Goal: Information Seeking & Learning: Find specific fact

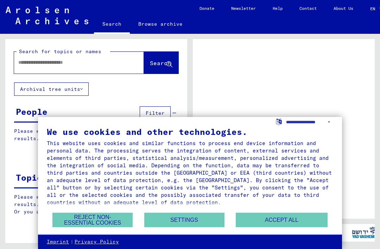
click at [294, 220] on button "Accept all" at bounding box center [281, 219] width 91 height 14
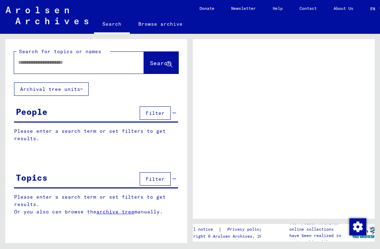
scroll to position [17, 0]
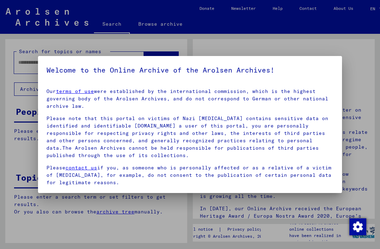
click at [321, 208] on div at bounding box center [190, 124] width 380 height 249
click at [19, 130] on div at bounding box center [190, 124] width 380 height 249
click at [364, 129] on div at bounding box center [190, 124] width 380 height 249
click at [370, 88] on div at bounding box center [190, 124] width 380 height 249
click at [359, 226] on img "Change consent" at bounding box center [357, 226] width 17 height 17
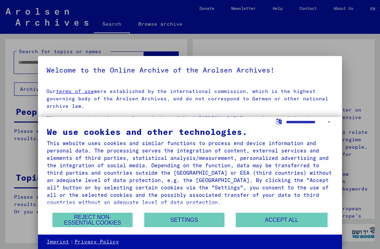
click at [309, 222] on button "Accept all" at bounding box center [281, 219] width 91 height 14
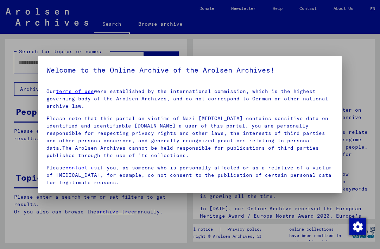
click at [316, 144] on p "Please note that this portal on victims of Nazi [MEDICAL_DATA] contains sensiti…" at bounding box center [189, 137] width 287 height 44
click at [313, 151] on p "Please note that this portal on victims of Nazi [MEDICAL_DATA] contains sensiti…" at bounding box center [189, 137] width 287 height 44
click at [68, 91] on link "terms of use" at bounding box center [75, 91] width 38 height 6
click at [357, 108] on div at bounding box center [190, 124] width 380 height 249
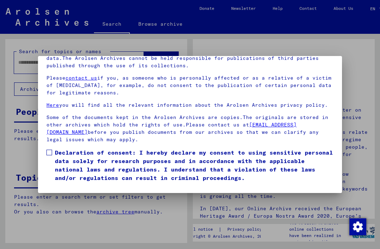
scroll to position [75, 0]
click at [53, 148] on label "Declaration of consent: I hereby declare my consent to using sensitive personal…" at bounding box center [189, 165] width 287 height 34
click at [65, 185] on button "I agree" at bounding box center [63, 191] width 34 height 13
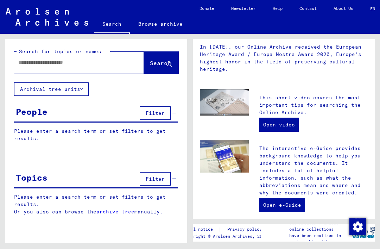
scroll to position [162, 0]
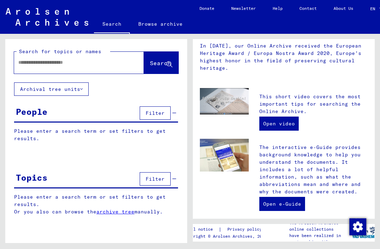
click at [177, 114] on div "People Filter" at bounding box center [96, 113] width 164 height 18
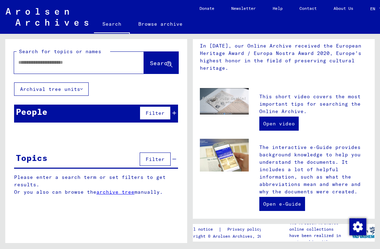
click at [178, 109] on div "People Filter" at bounding box center [96, 113] width 164 height 18
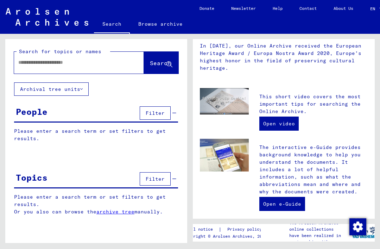
click at [177, 113] on div "People Filter" at bounding box center [96, 113] width 164 height 18
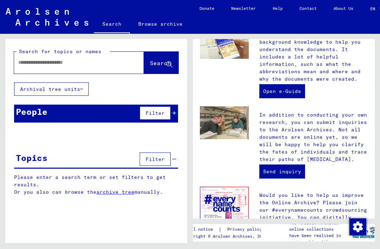
scroll to position [276, 0]
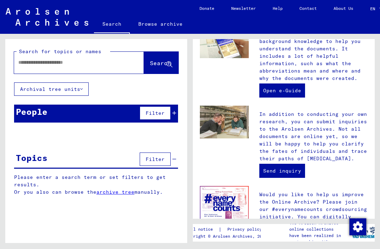
click at [165, 162] on button "Filter" at bounding box center [155, 158] width 31 height 13
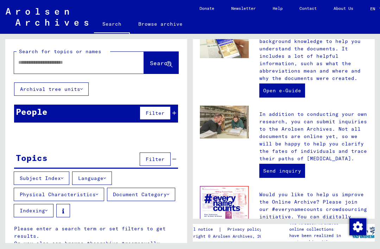
scroll to position [17, 0]
click at [159, 156] on span "Filter" at bounding box center [155, 159] width 19 height 6
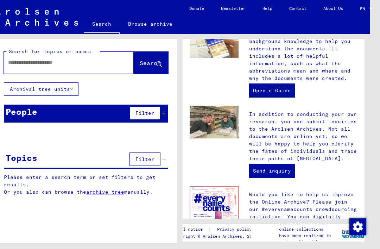
scroll to position [0, 11]
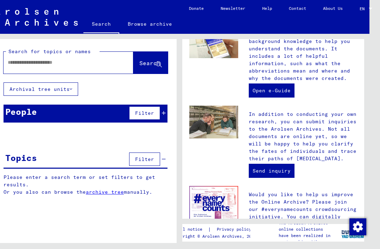
click at [157, 109] on button "Filter" at bounding box center [144, 112] width 31 height 13
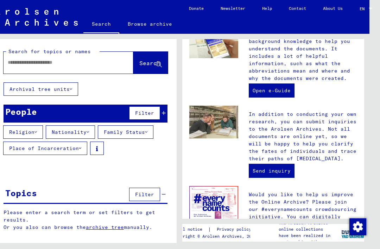
click at [153, 111] on span "Filter" at bounding box center [144, 113] width 19 height 6
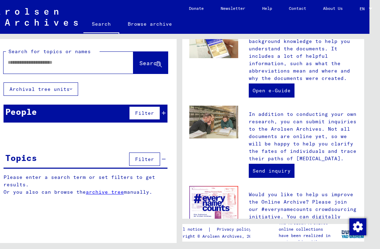
click at [17, 70] on div at bounding box center [58, 62] width 109 height 16
click at [21, 65] on input "text" at bounding box center [60, 62] width 104 height 7
type input "**********"
click at [152, 60] on span "Search" at bounding box center [149, 62] width 21 height 7
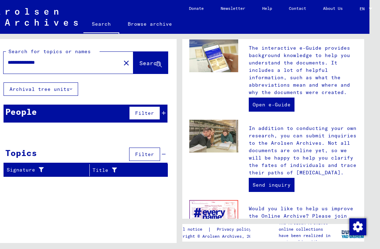
scroll to position [261, 0]
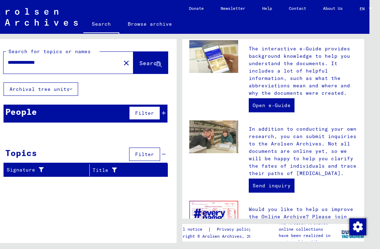
click at [150, 68] on button "Search" at bounding box center [150, 63] width 34 height 22
click at [158, 62] on icon at bounding box center [159, 65] width 6 height 6
click at [150, 56] on button "Search" at bounding box center [150, 63] width 34 height 22
click at [158, 53] on button "Search" at bounding box center [150, 63] width 34 height 22
click at [162, 54] on button "Search" at bounding box center [150, 63] width 34 height 22
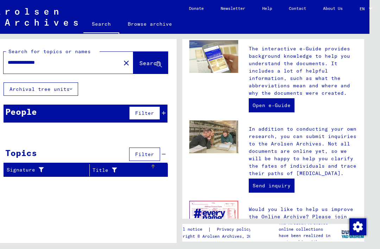
click at [108, 173] on div at bounding box center [112, 169] width 8 height 7
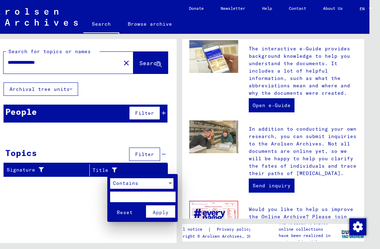
click at [91, 211] on div at bounding box center [190, 124] width 380 height 249
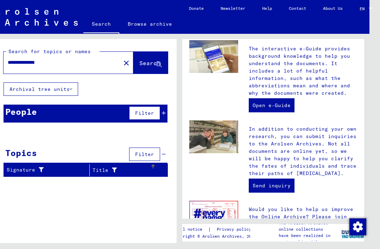
click at [149, 64] on span "Search" at bounding box center [149, 62] width 21 height 7
click at [122, 64] on mat-icon "close" at bounding box center [126, 63] width 8 height 8
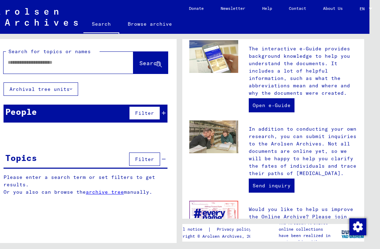
click at [101, 60] on input "text" at bounding box center [60, 62] width 104 height 7
type input "*****"
click at [150, 57] on button "Search" at bounding box center [150, 63] width 34 height 22
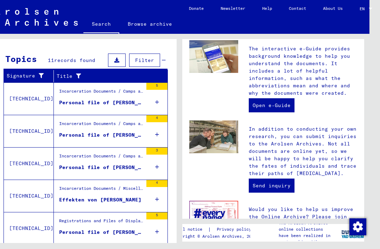
scroll to position [94, 0]
click at [159, 98] on mat-cell at bounding box center [150, 91] width 34 height 17
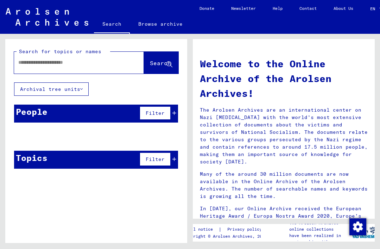
click at [111, 62] on input "text" at bounding box center [70, 62] width 104 height 7
type input "*****"
click at [162, 65] on span "Search" at bounding box center [160, 62] width 21 height 7
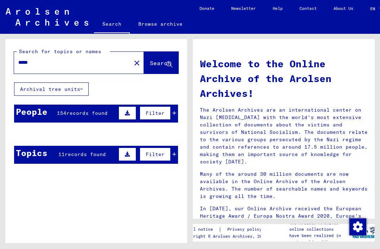
click at [165, 58] on button "Search" at bounding box center [161, 63] width 34 height 22
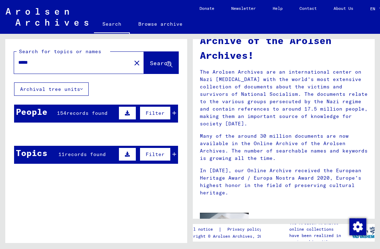
click at [164, 63] on span "Search" at bounding box center [160, 62] width 21 height 7
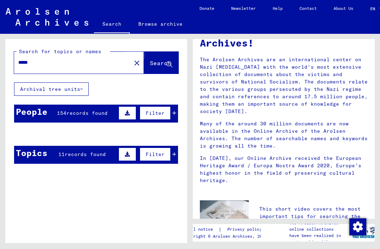
click at [167, 63] on icon at bounding box center [169, 65] width 6 height 6
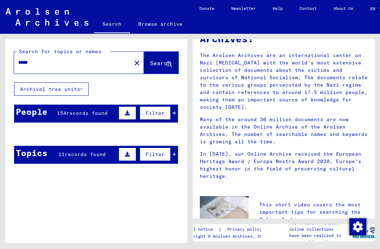
click at [168, 64] on icon at bounding box center [169, 65] width 6 height 6
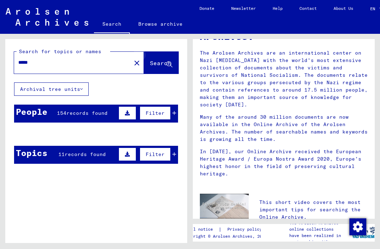
scroll to position [57, 0]
click at [166, 18] on link "Browse archive" at bounding box center [160, 23] width 61 height 17
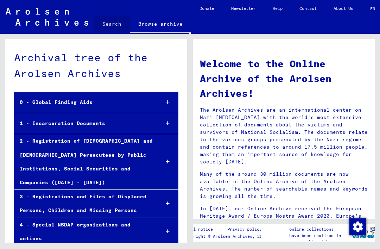
click at [125, 27] on link "Search" at bounding box center [112, 23] width 36 height 17
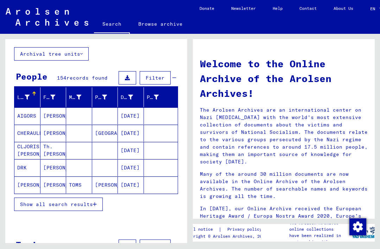
scroll to position [36, 0]
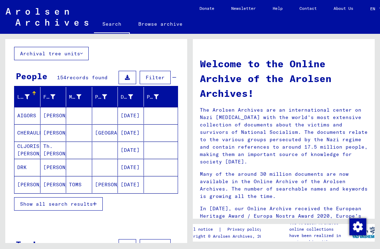
click at [91, 200] on button "Show all search results" at bounding box center [58, 203] width 89 height 13
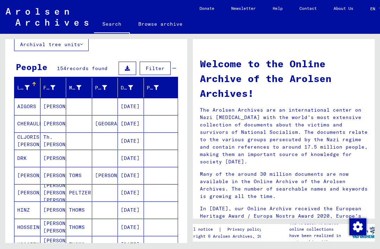
scroll to position [52, 0]
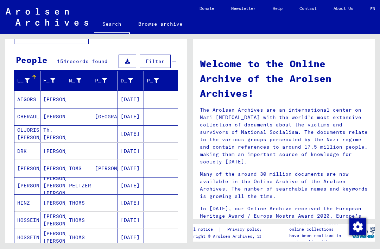
click at [51, 78] on icon at bounding box center [52, 80] width 5 height 5
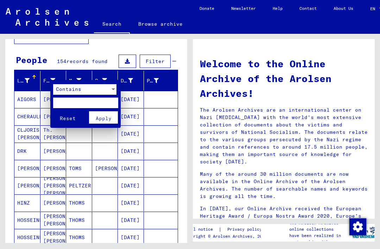
click at [46, 133] on div at bounding box center [190, 124] width 380 height 249
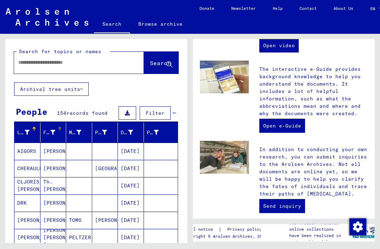
scroll to position [0, 0]
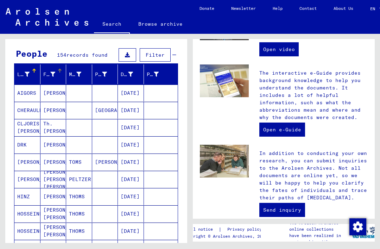
click at [22, 71] on div "Last Name" at bounding box center [23, 74] width 12 height 7
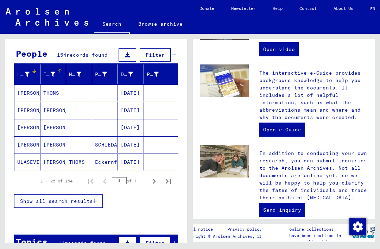
click at [50, 72] on icon at bounding box center [52, 74] width 5 height 5
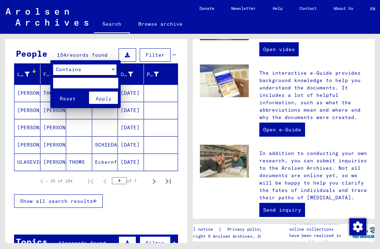
click at [148, 191] on div at bounding box center [190, 124] width 380 height 249
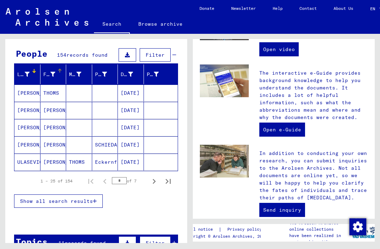
click at [93, 198] on span "Show all search results" at bounding box center [56, 201] width 73 height 6
